Goal: Task Accomplishment & Management: Manage account settings

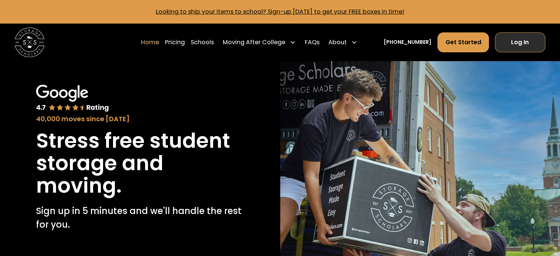
click at [535, 45] on link "Log In" at bounding box center [520, 42] width 50 height 20
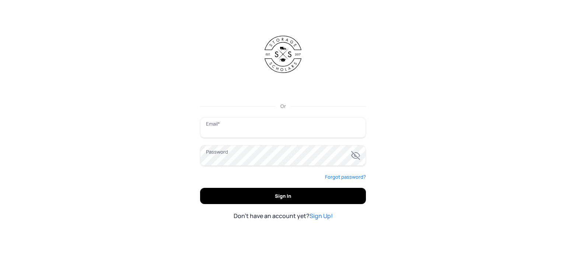
type input "**********"
click at [280, 194] on span "Sign In" at bounding box center [283, 196] width 148 height 16
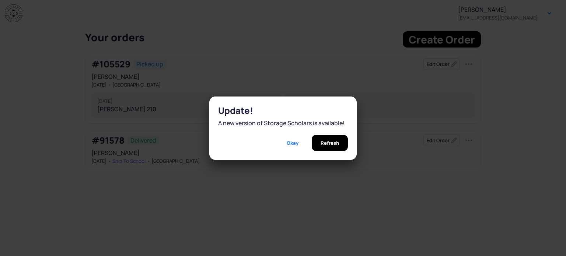
click at [329, 141] on span "Refresh" at bounding box center [329, 143] width 18 height 16
